Goal: Task Accomplishment & Management: Complete application form

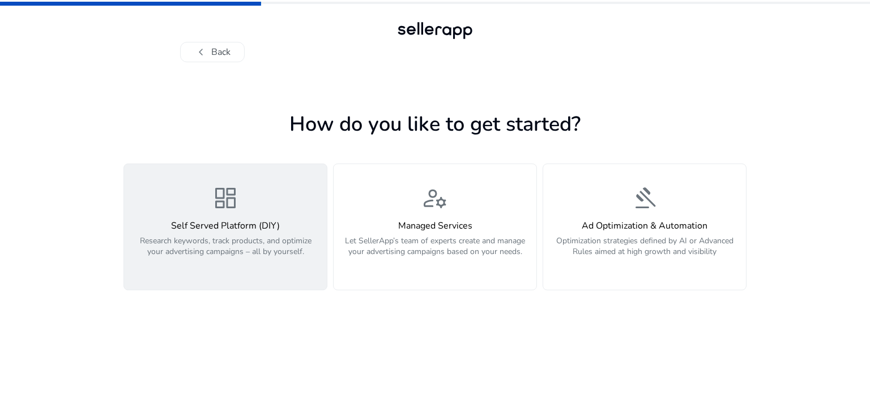
click at [275, 216] on div "dashboard Self Served Platform (DIY) Research keywords, track products, and opt…" at bounding box center [225, 227] width 189 height 85
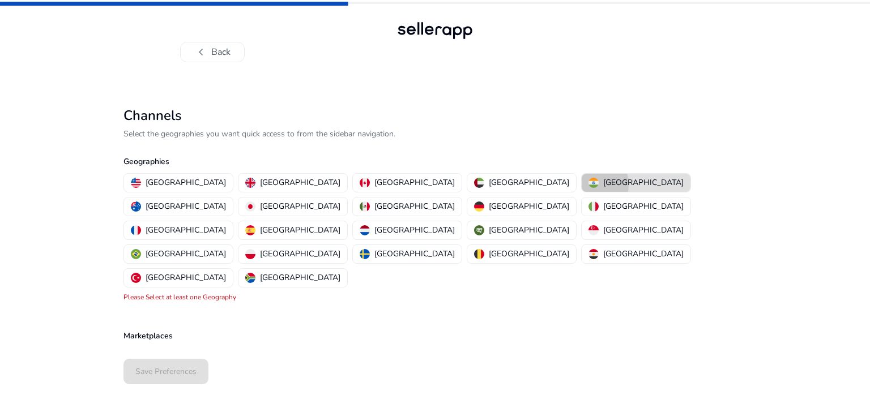
click at [589, 185] on img "button" at bounding box center [594, 183] width 10 height 10
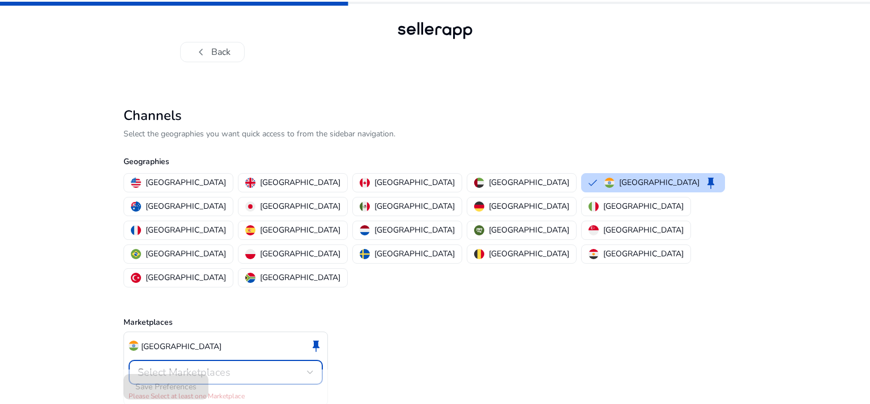
click at [244, 367] on div "Select Marketplaces" at bounding box center [222, 373] width 169 height 12
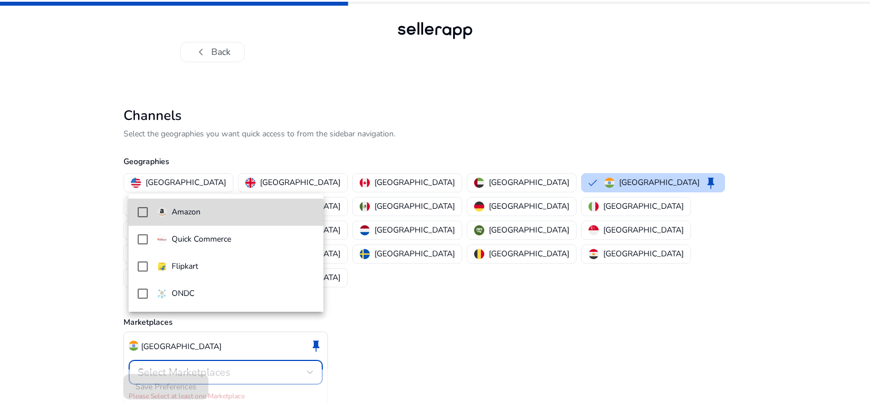
click at [215, 213] on span "Amazon" at bounding box center [235, 212] width 157 height 12
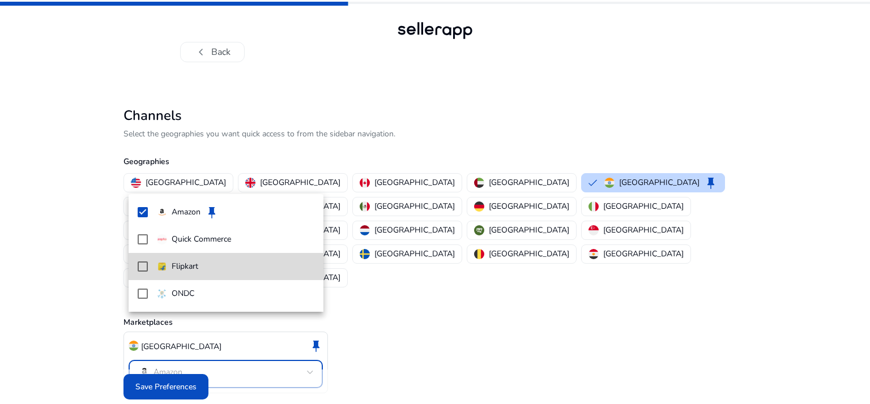
click at [197, 265] on p "Flipkart" at bounding box center [185, 267] width 27 height 12
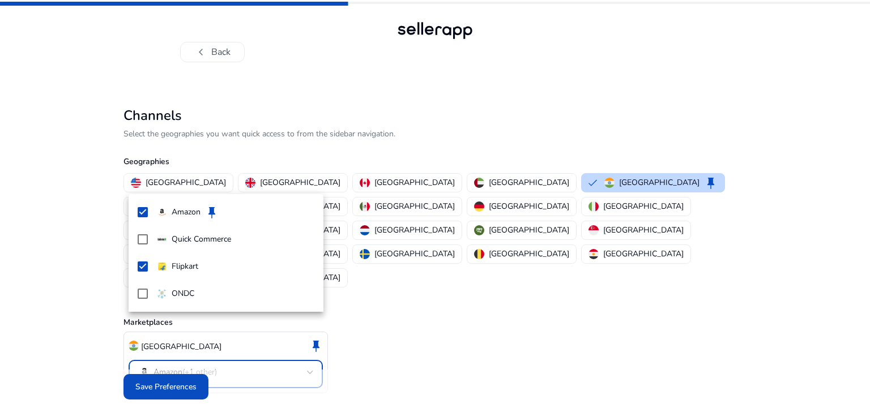
click at [178, 374] on div at bounding box center [435, 202] width 870 height 404
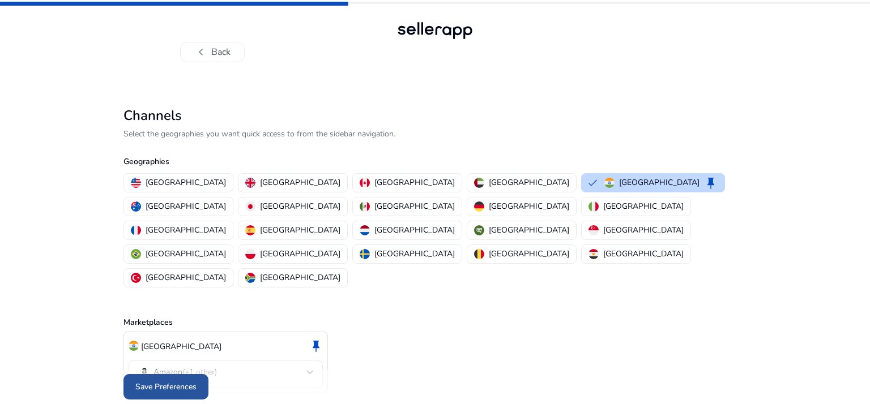
click at [192, 381] on span "Save Preferences" at bounding box center [165, 387] width 61 height 12
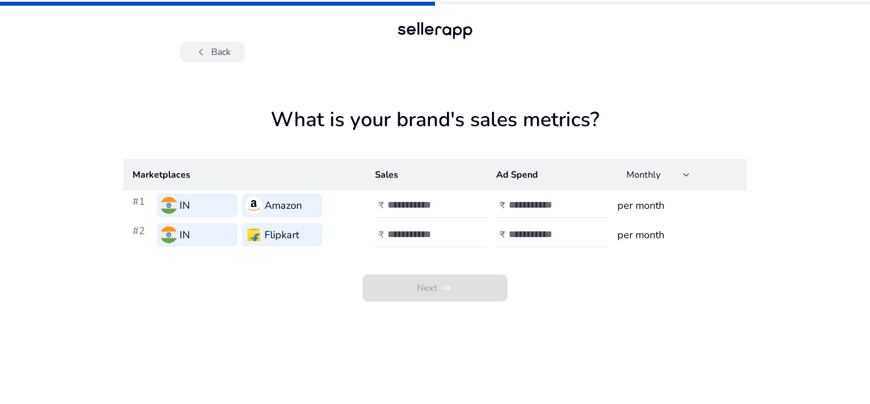
click at [195, 50] on span "chevron_left" at bounding box center [201, 52] width 14 height 14
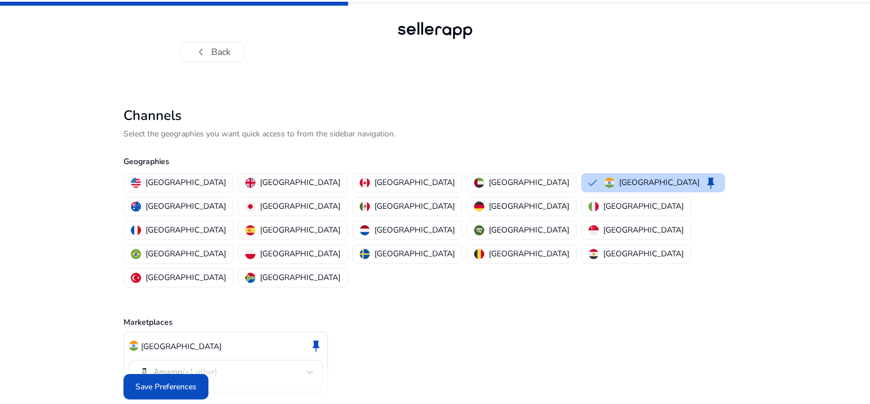
click at [195, 50] on span "chevron_left" at bounding box center [201, 52] width 14 height 14
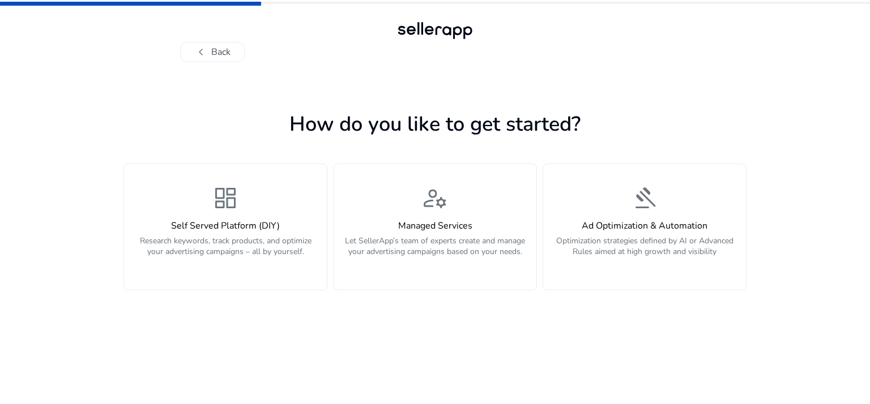
click at [195, 50] on span "chevron_left" at bounding box center [201, 52] width 14 height 14
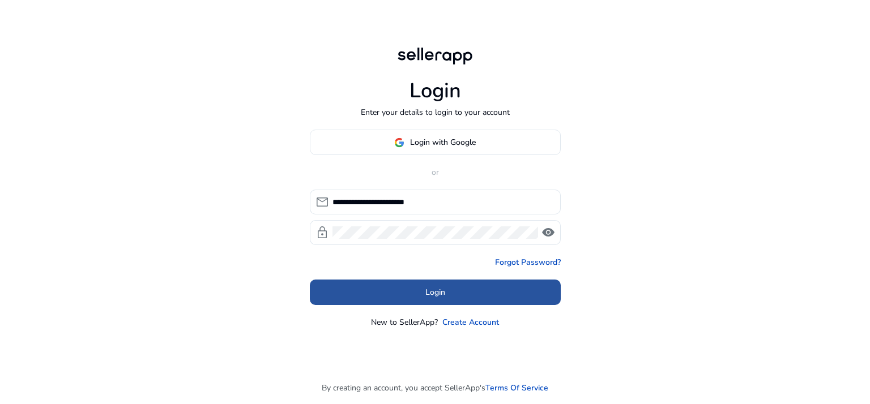
click at [433, 284] on span at bounding box center [435, 292] width 251 height 27
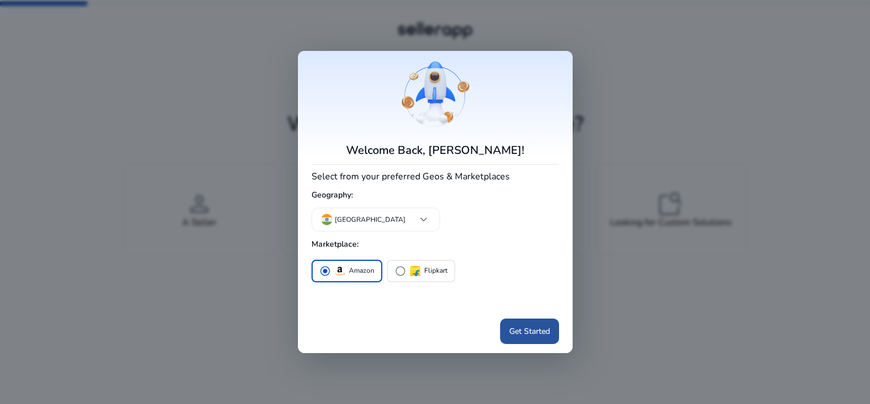
click at [534, 327] on span "Get Started" at bounding box center [529, 332] width 41 height 12
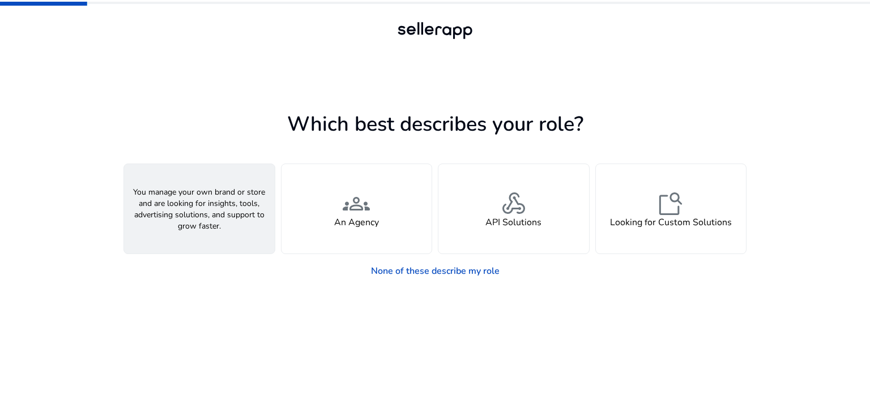
click at [198, 224] on h4 "A Seller" at bounding box center [199, 223] width 34 height 11
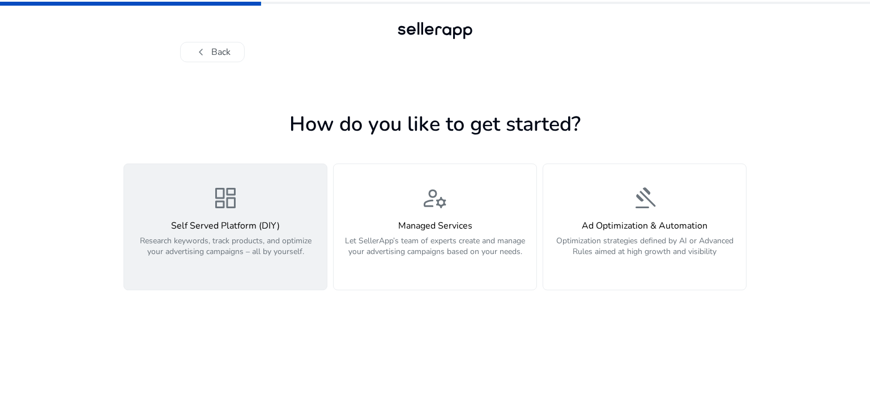
click at [272, 254] on p "Research keywords, track products, and optimize your advertising campaigns – al…" at bounding box center [225, 253] width 189 height 34
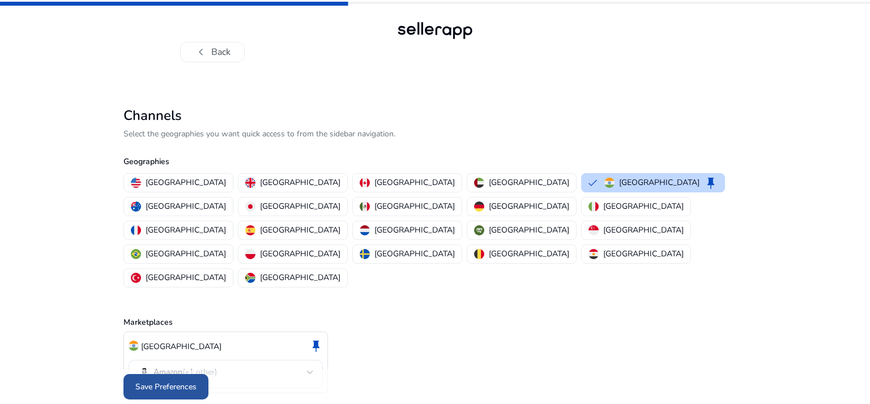
click at [133, 376] on span at bounding box center [165, 387] width 85 height 27
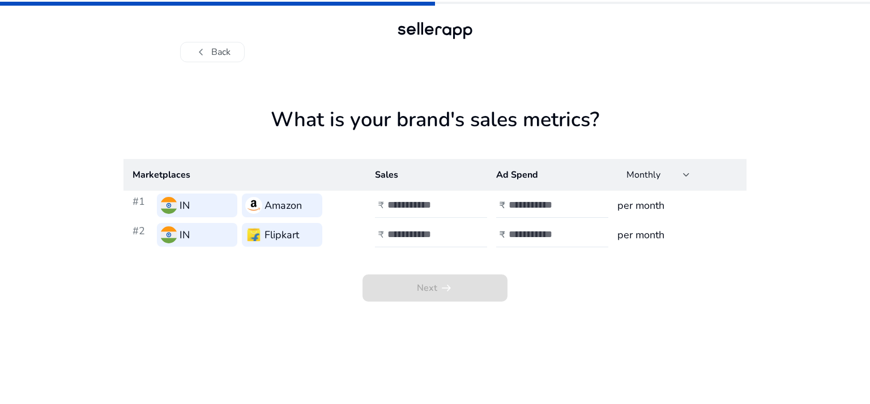
click at [469, 204] on div at bounding box center [438, 205] width 102 height 25
type input "*"
click at [460, 204] on input "*" at bounding box center [425, 205] width 76 height 12
click at [401, 238] on input "number" at bounding box center [425, 234] width 76 height 12
type input "*"
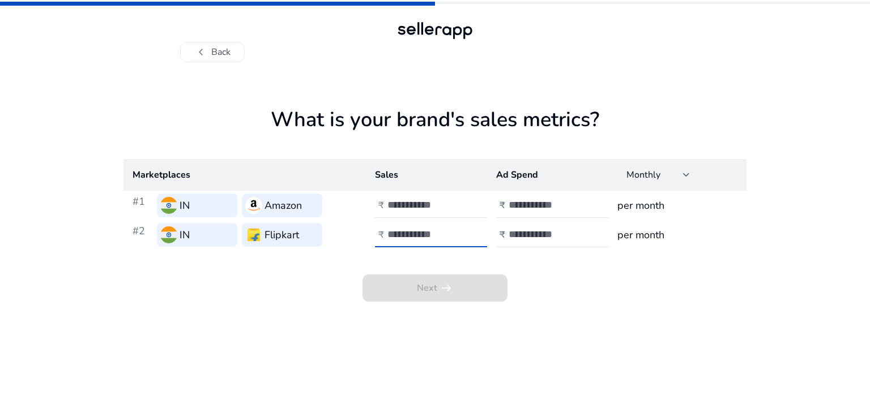
click at [459, 233] on input "*" at bounding box center [425, 234] width 76 height 12
click at [538, 205] on input "number" at bounding box center [547, 205] width 76 height 12
click at [579, 209] on input "**" at bounding box center [547, 205] width 76 height 12
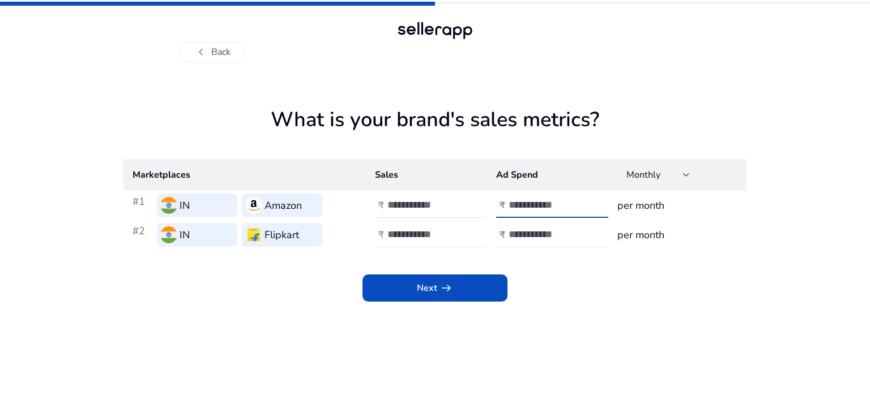
type input "*"
click at [579, 199] on input "*" at bounding box center [547, 205] width 76 height 12
click at [584, 238] on input "**" at bounding box center [547, 234] width 76 height 12
type input "*"
click at [579, 232] on input "*" at bounding box center [547, 234] width 76 height 12
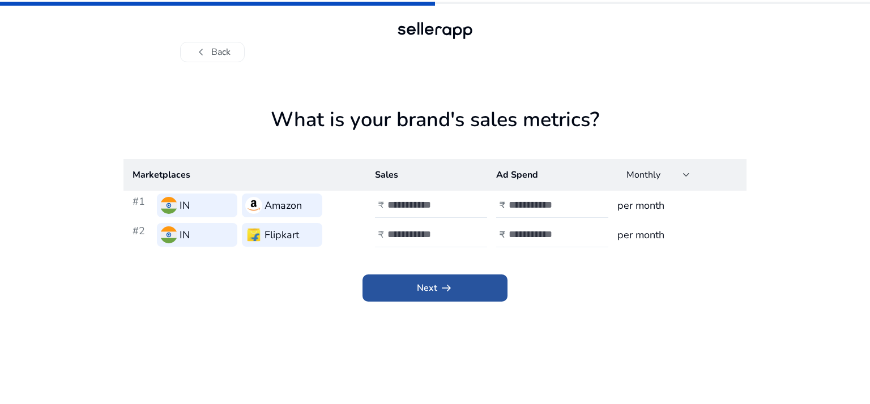
click at [468, 298] on span at bounding box center [435, 288] width 145 height 27
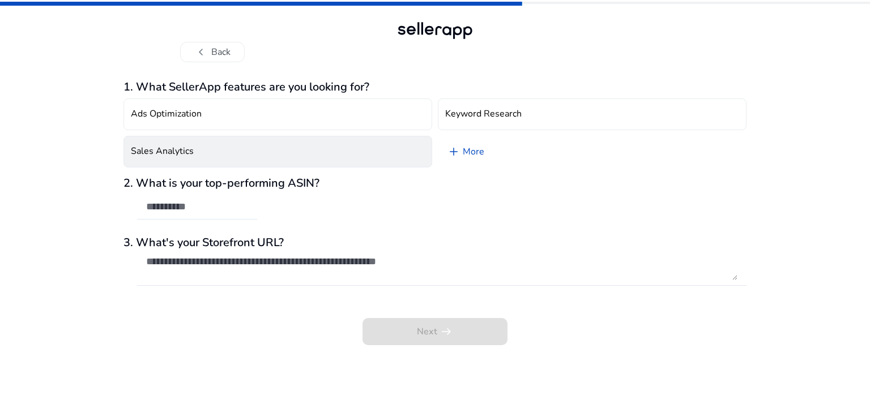
click at [376, 151] on button "Sales Analytics" at bounding box center [277, 152] width 309 height 32
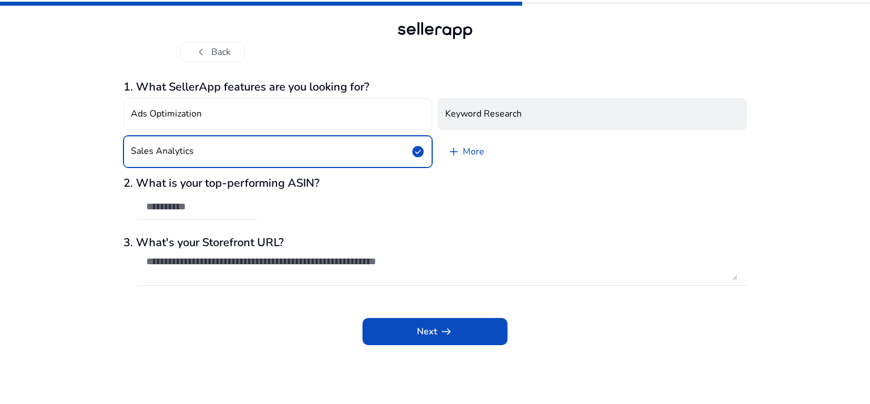
click at [514, 119] on h4 "Keyword Research" at bounding box center [483, 114] width 76 height 11
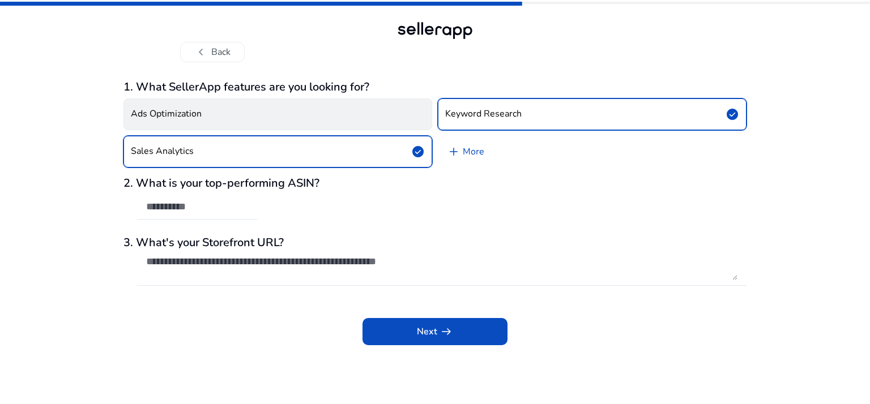
click at [384, 120] on button "Ads Optimization" at bounding box center [277, 115] width 309 height 32
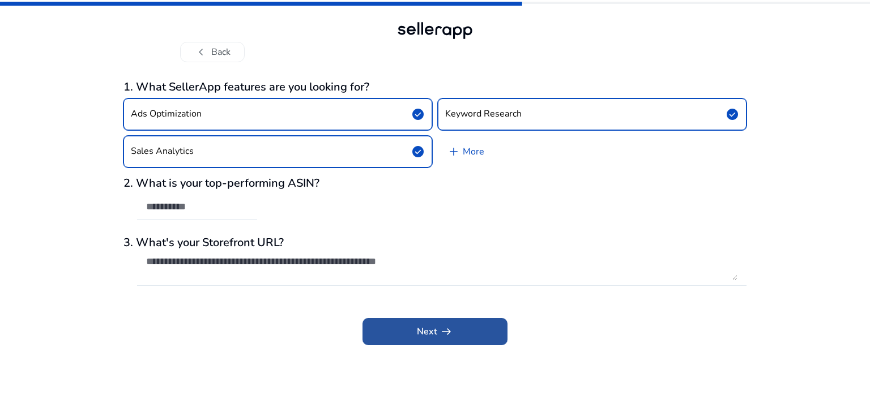
click at [405, 334] on span at bounding box center [435, 331] width 145 height 27
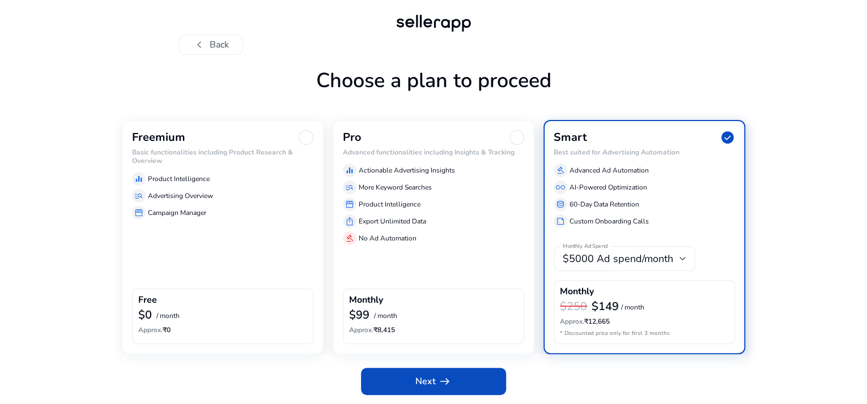
scroll to position [43, 0]
click at [224, 173] on div "equalizer Product Intelligence" at bounding box center [222, 179] width 181 height 14
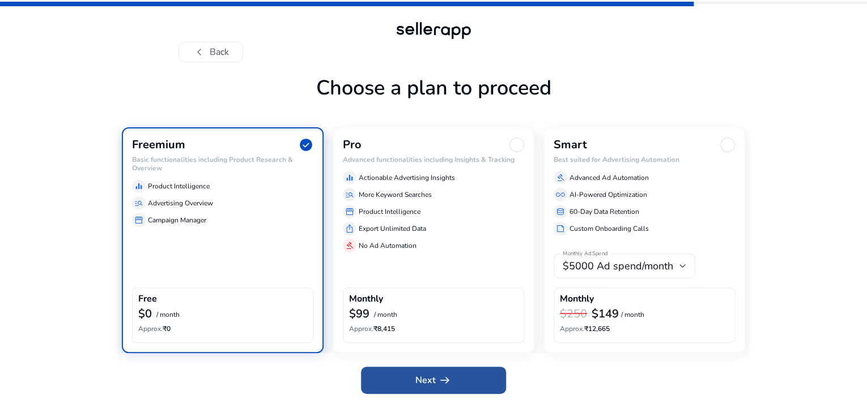
click at [409, 379] on span at bounding box center [433, 380] width 145 height 27
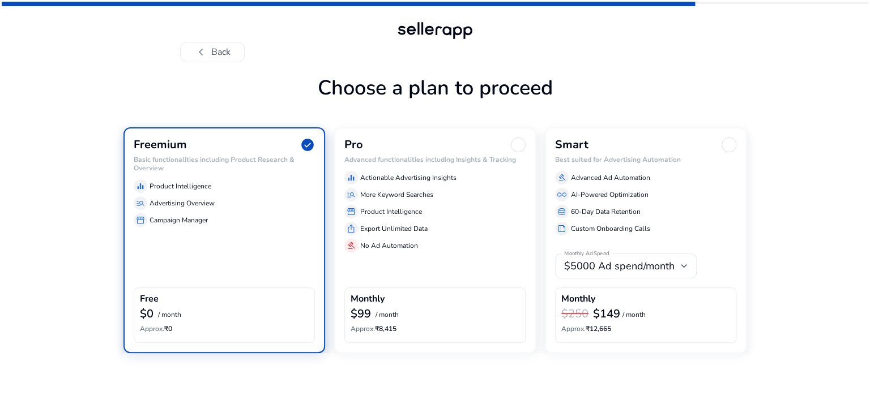
scroll to position [0, 0]
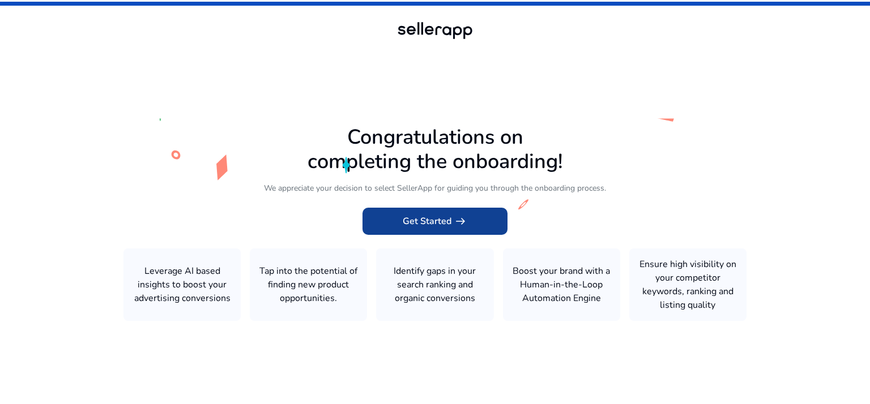
click at [451, 229] on span at bounding box center [435, 221] width 145 height 27
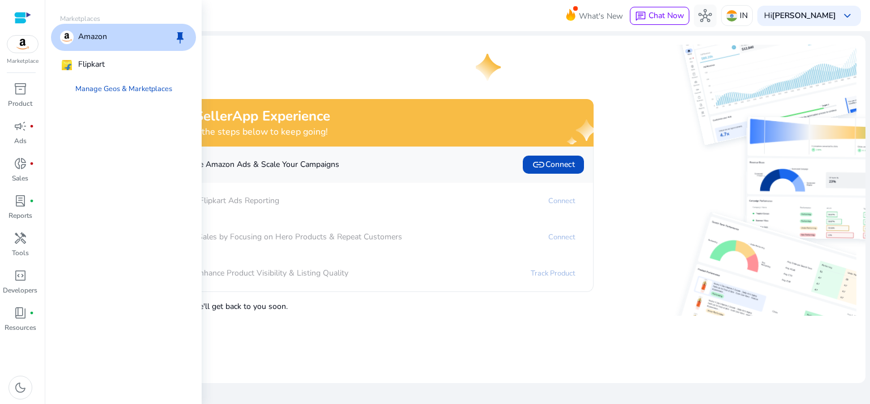
click at [17, 44] on img at bounding box center [22, 44] width 31 height 17
click at [109, 37] on div "Amazon keep" at bounding box center [123, 37] width 145 height 27
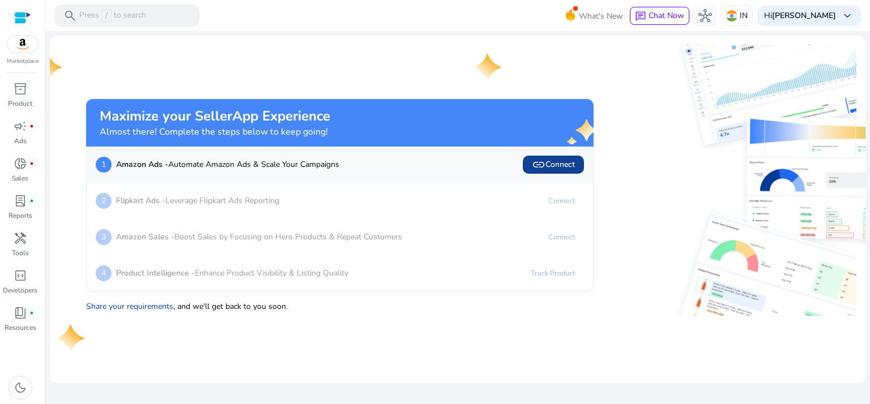
click at [534, 161] on span "link" at bounding box center [539, 165] width 14 height 14
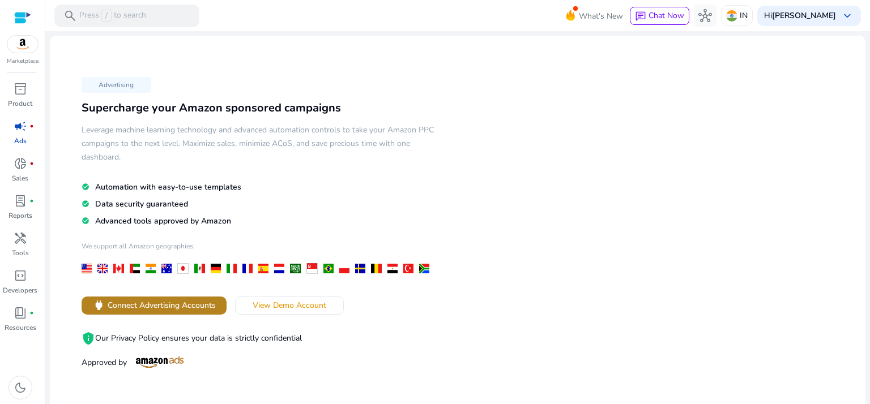
click at [210, 302] on span "Connect Advertising Accounts" at bounding box center [162, 306] width 108 height 12
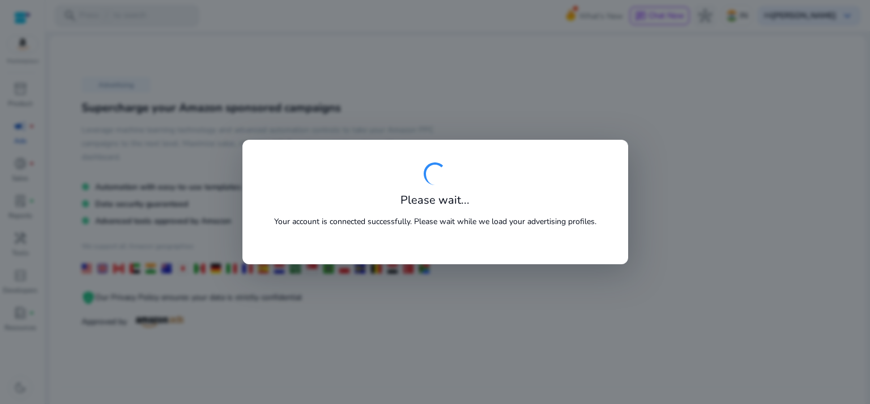
click at [454, 225] on p "Your account is connected successfully. Please wait while we load your advertis…" at bounding box center [435, 222] width 322 height 12
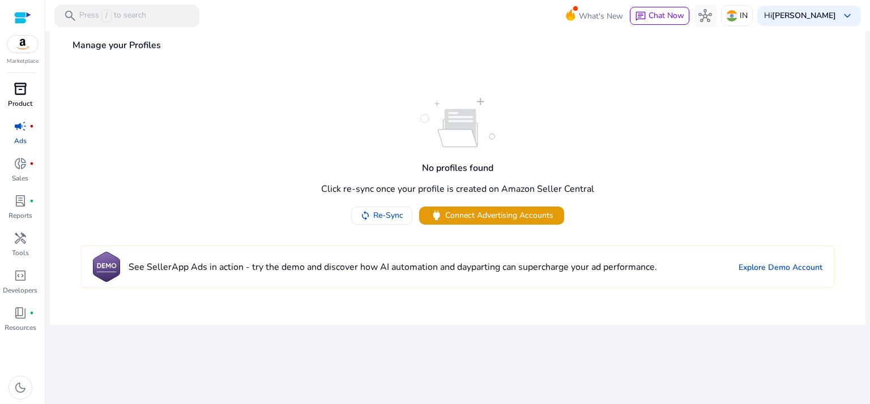
drag, startPoint x: 816, startPoint y: 1, endPoint x: 25, endPoint y: 99, distance: 796.8
click at [25, 99] on p "Product" at bounding box center [20, 104] width 24 height 10
